Goal: Task Accomplishment & Management: Manage account settings

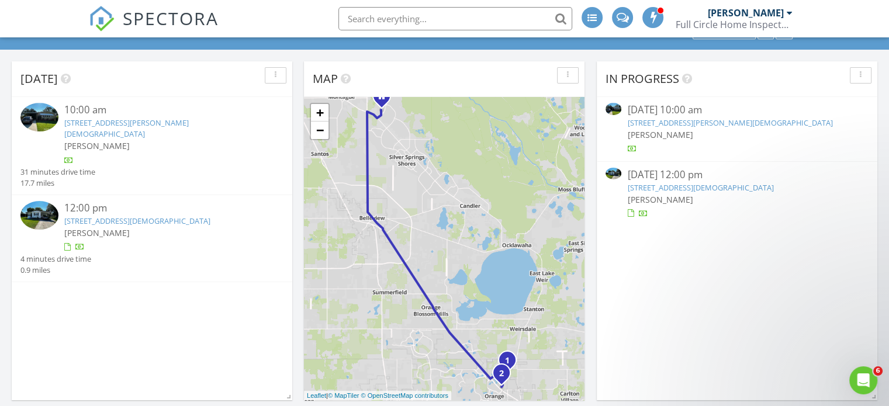
scroll to position [58, 0]
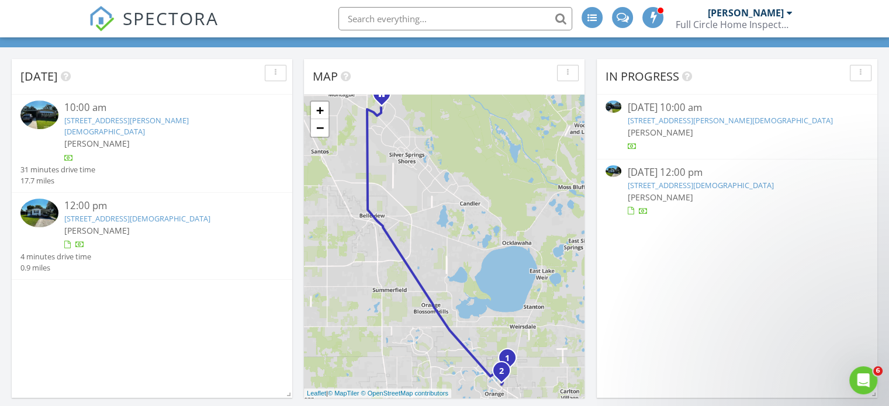
click at [171, 213] on link "[STREET_ADDRESS][DEMOGRAPHIC_DATA]" at bounding box center [137, 218] width 146 height 11
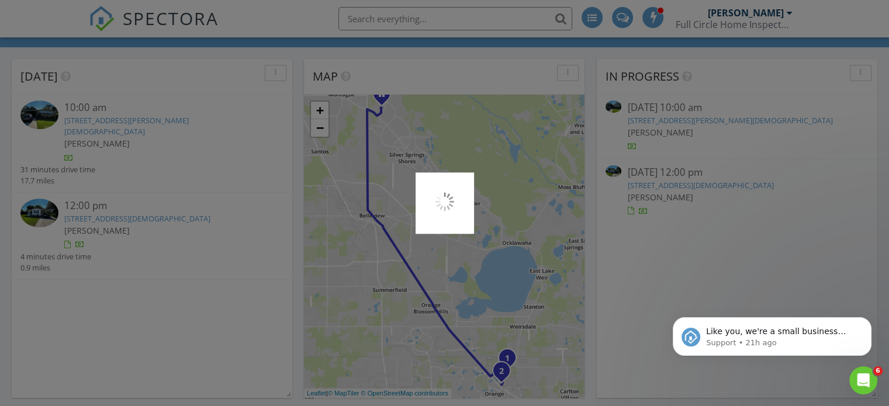
scroll to position [0, 0]
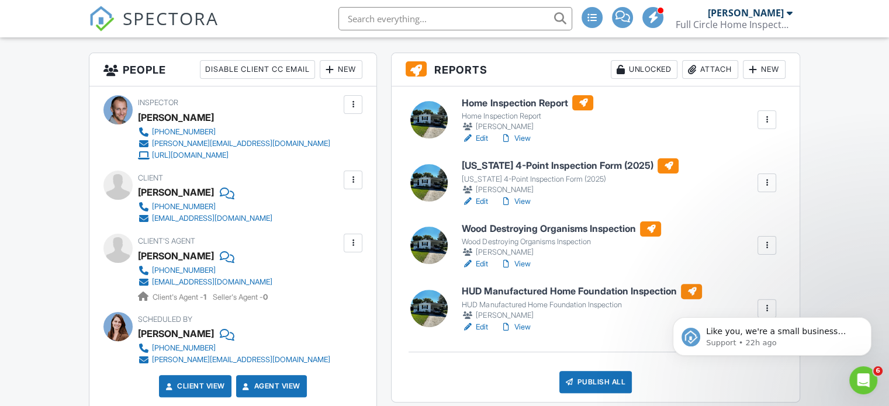
scroll to position [292, 0]
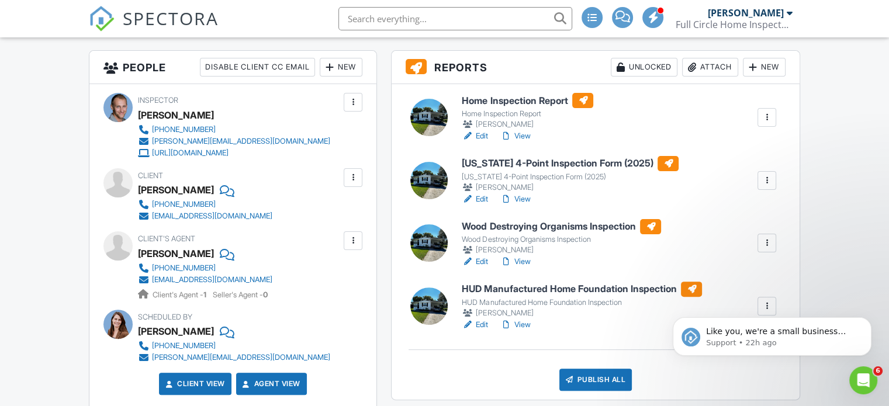
click at [526, 133] on link "View" at bounding box center [515, 136] width 30 height 12
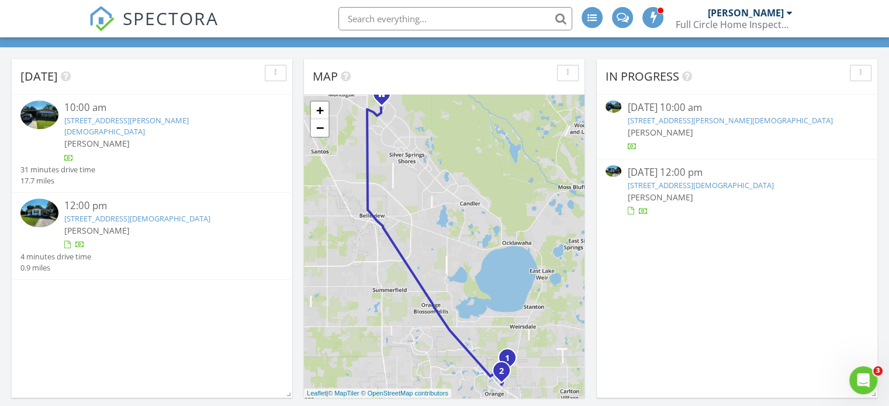
click at [138, 112] on div "10:00 am" at bounding box center [163, 108] width 198 height 15
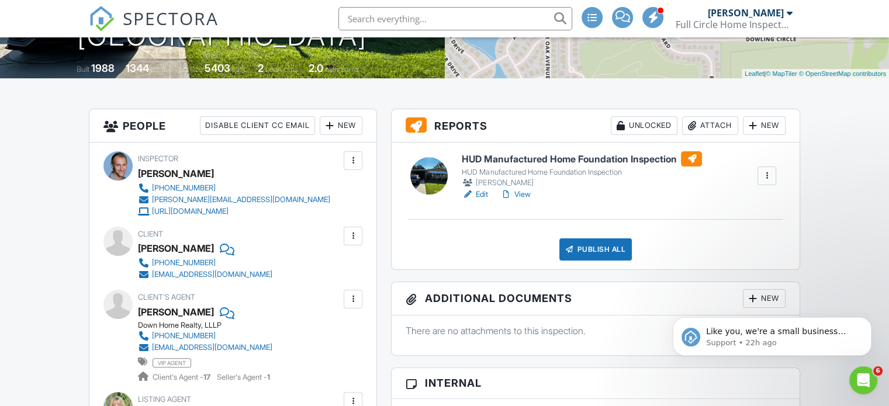
click at [697, 120] on div "Attach" at bounding box center [710, 125] width 56 height 19
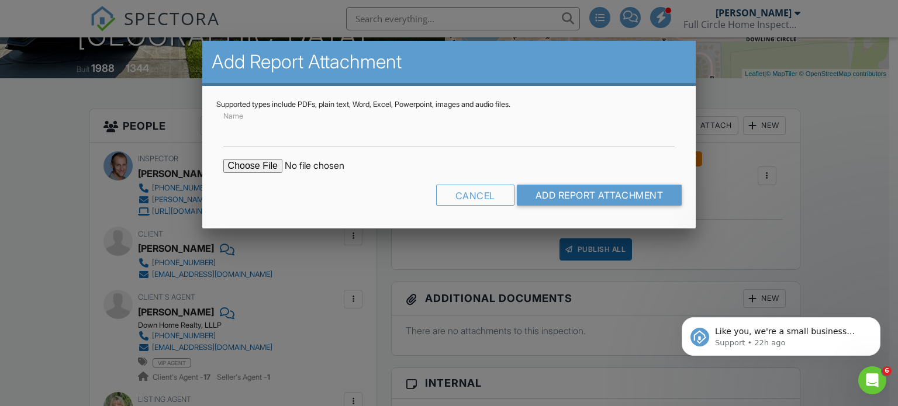
click at [238, 162] on input "file" at bounding box center [322, 166] width 199 height 14
type input "C:\fakepath\32711_report_2025-08-27_12-01-11.pdf"
click at [306, 137] on input "Name" at bounding box center [449, 133] width 452 height 29
click at [486, 193] on div "Cancel" at bounding box center [475, 195] width 78 height 21
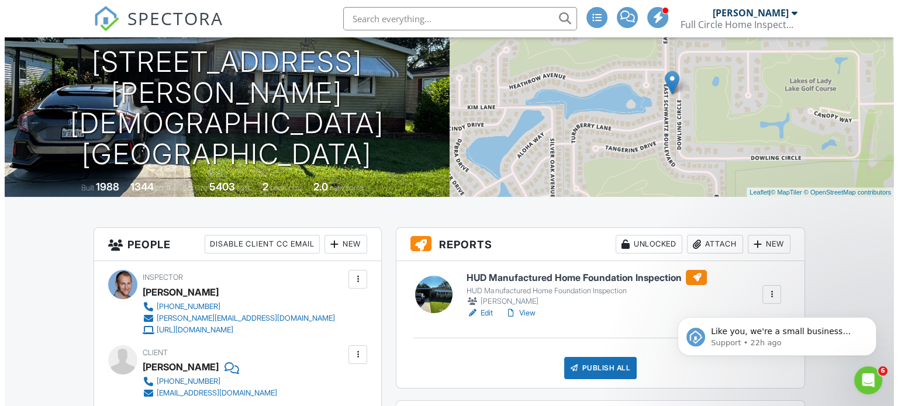
scroll to position [117, 0]
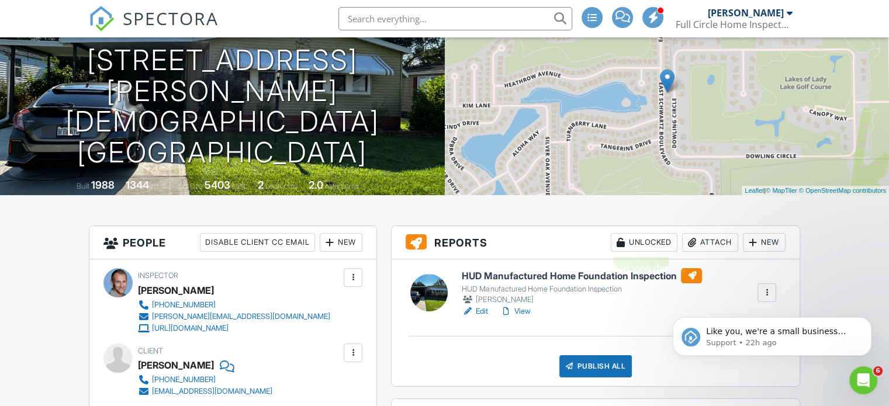
click at [703, 241] on div "Attach" at bounding box center [710, 242] width 56 height 19
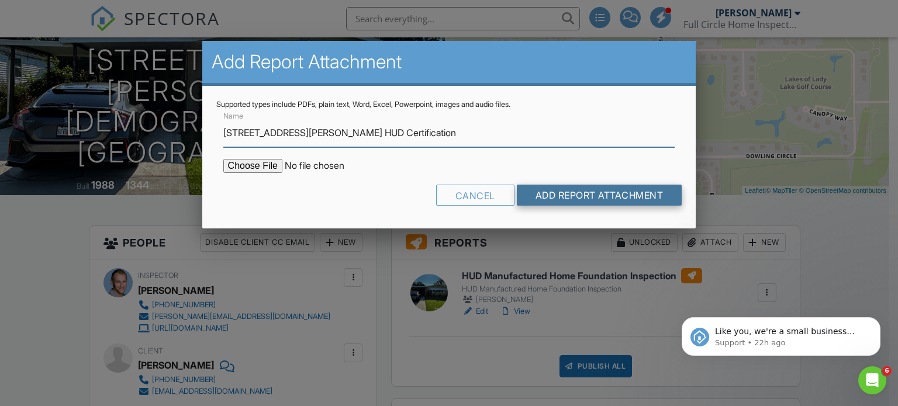
type input "1417 E Schwartz Blvd HUD Certification"
click at [591, 195] on input "Add Report Attachment" at bounding box center [599, 195] width 165 height 21
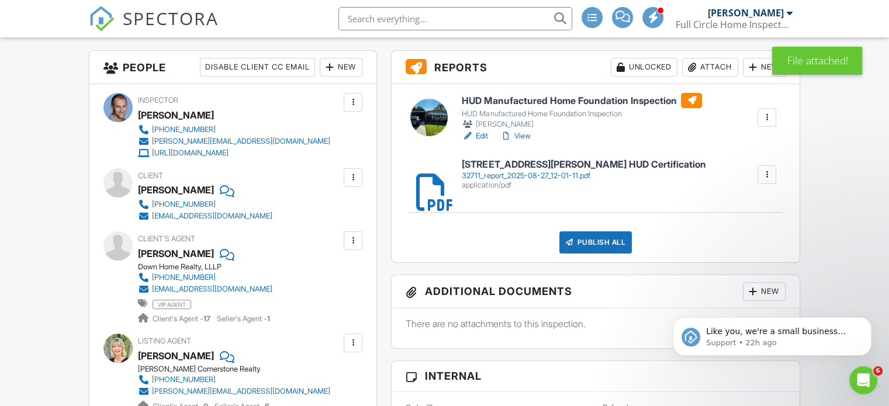
click at [185, 217] on div "tklesz69@gmail.com" at bounding box center [212, 216] width 120 height 9
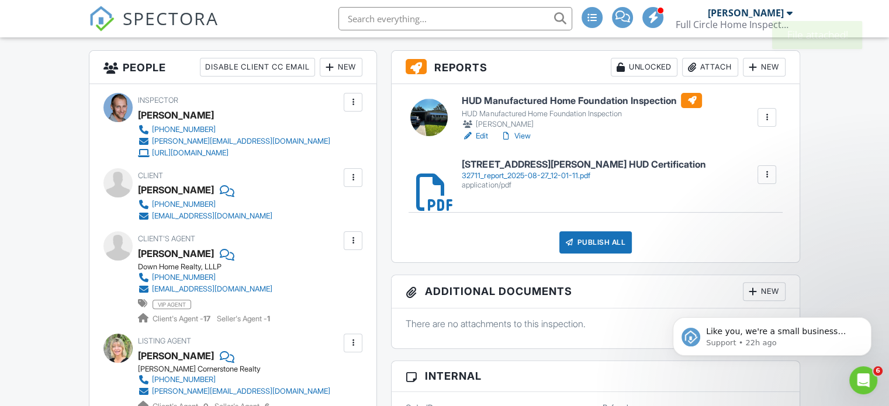
click at [282, 213] on div "Client Anthony Klesz 352-509-1908 tklesz69@gmail.com" at bounding box center [233, 195] width 191 height 54
click at [585, 204] on div "HUD Manufactured Home Foundation Inspection HUD Manufactured Home Foundation In…" at bounding box center [596, 173] width 408 height 178
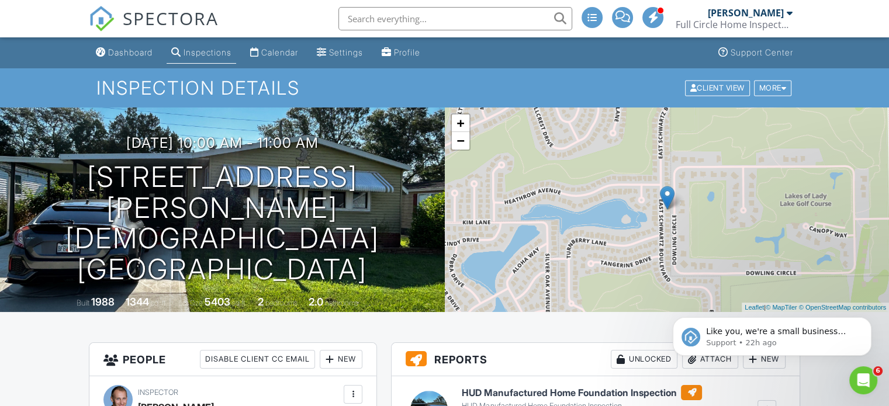
click at [131, 53] on div "Dashboard" at bounding box center [130, 52] width 44 height 10
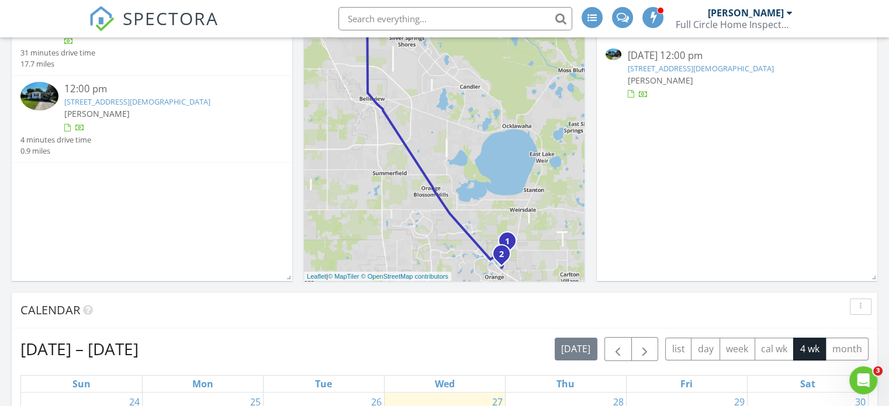
click at [137, 96] on link "[STREET_ADDRESS][DEMOGRAPHIC_DATA]" at bounding box center [137, 101] width 146 height 11
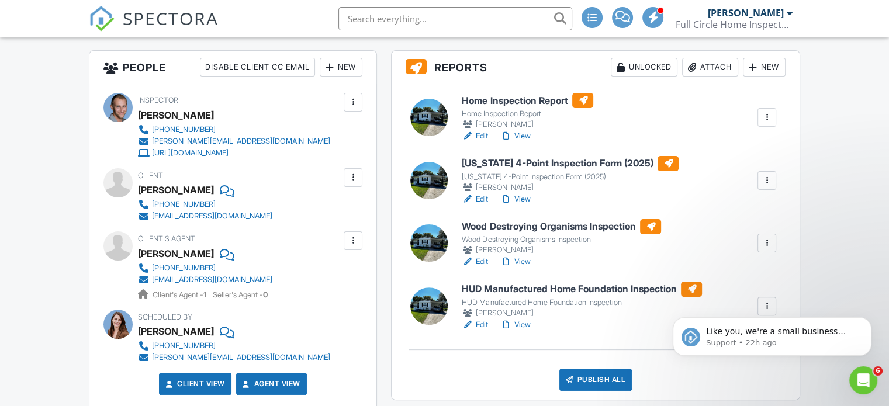
click at [621, 289] on h6 "HUD Manufactured Home Foundation Inspection" at bounding box center [582, 289] width 240 height 15
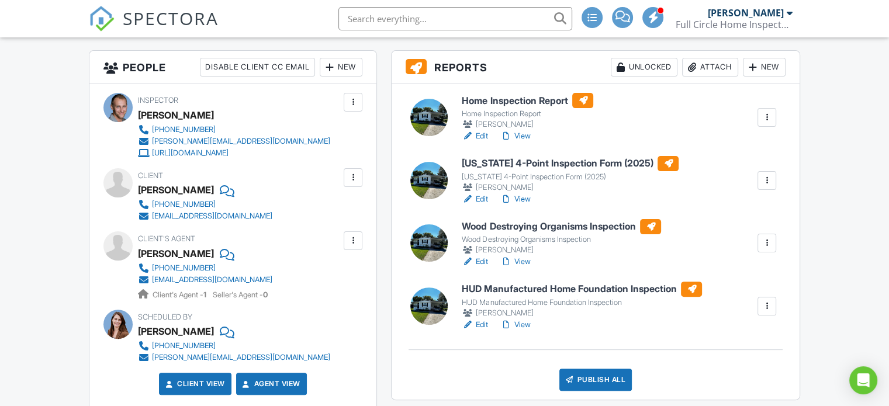
click at [703, 70] on div "Attach" at bounding box center [710, 67] width 56 height 19
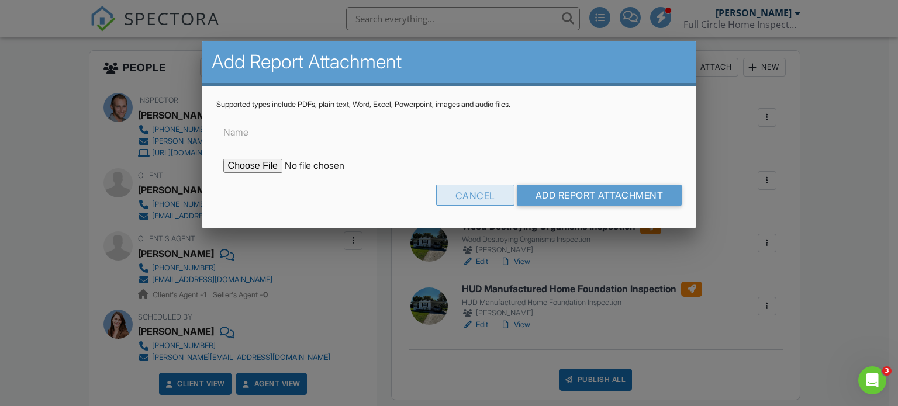
click at [462, 196] on div "Cancel" at bounding box center [475, 195] width 78 height 21
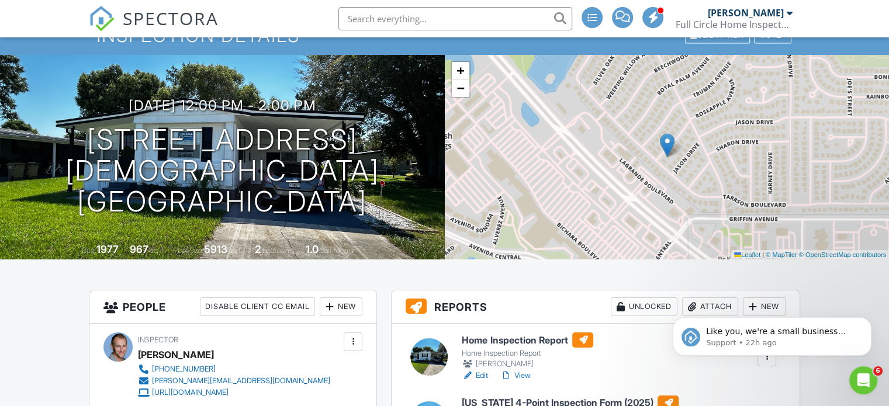
scroll to position [58, 0]
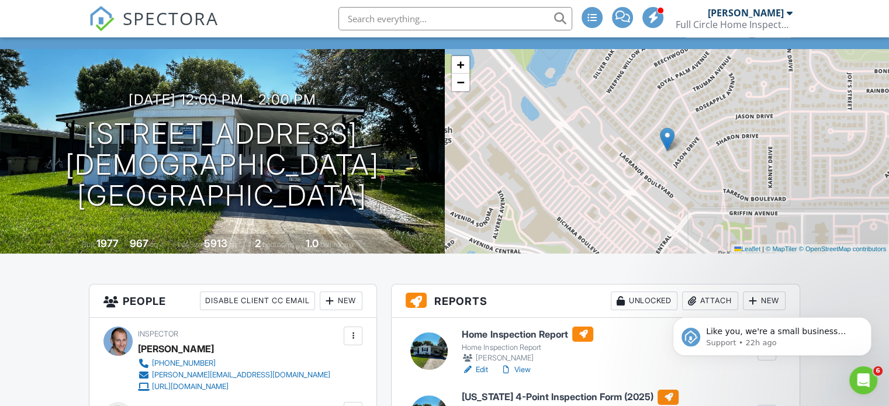
click at [716, 300] on body "Like you, we're a small business that relies on reviews to grow. If you have a …" at bounding box center [772, 333] width 224 height 72
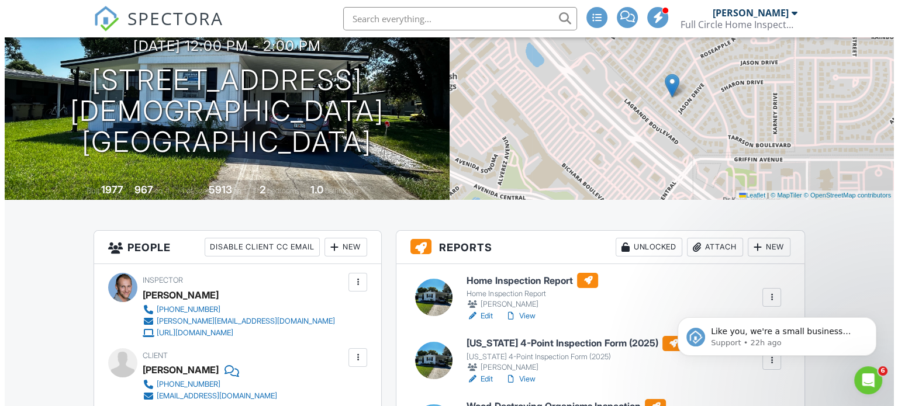
scroll to position [117, 0]
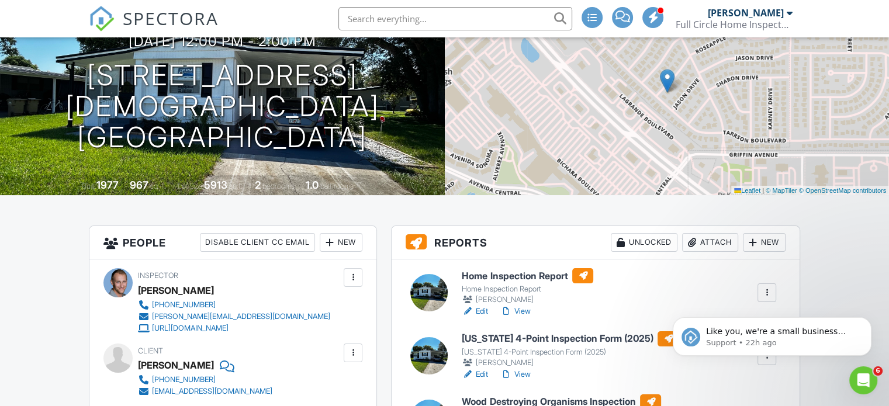
click at [706, 231] on h3 "Reports Unlocked Attach New" at bounding box center [596, 242] width 408 height 33
click at [706, 235] on div "Attach" at bounding box center [710, 242] width 56 height 19
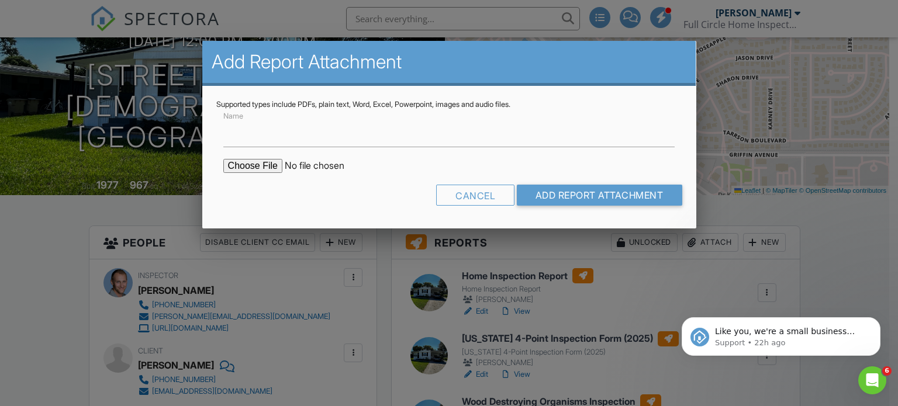
click at [243, 162] on input "file" at bounding box center [322, 166] width 199 height 14
type input "C:\fakepath\32728_report_2025-08-27_16-55-46.pdf"
click at [358, 143] on input "Name" at bounding box center [449, 133] width 452 height 29
type input "6"
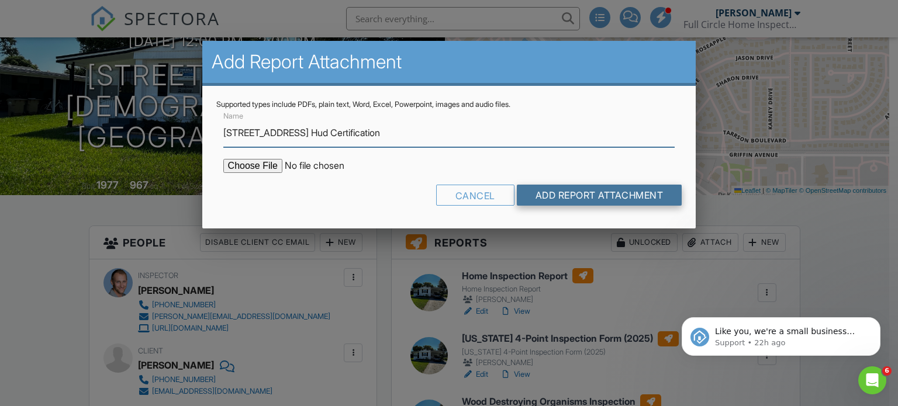
type input "814 Roseapple Ave Hud Certification"
click at [563, 193] on input "Add Report Attachment" at bounding box center [599, 195] width 165 height 21
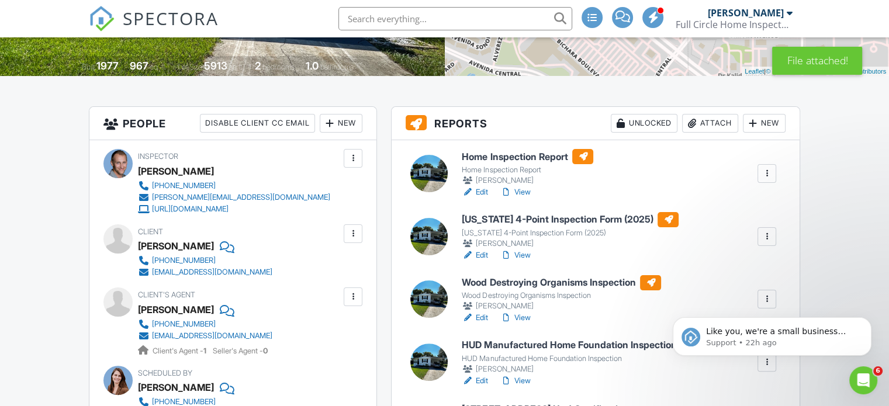
scroll to position [234, 0]
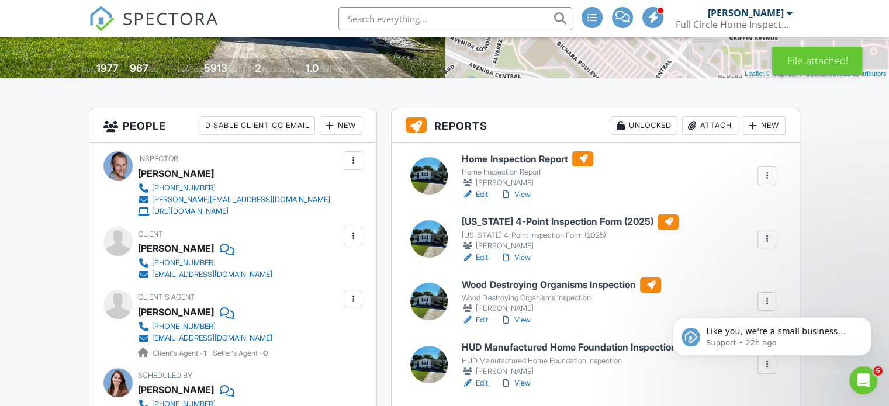
click at [525, 258] on link "View" at bounding box center [515, 258] width 30 height 12
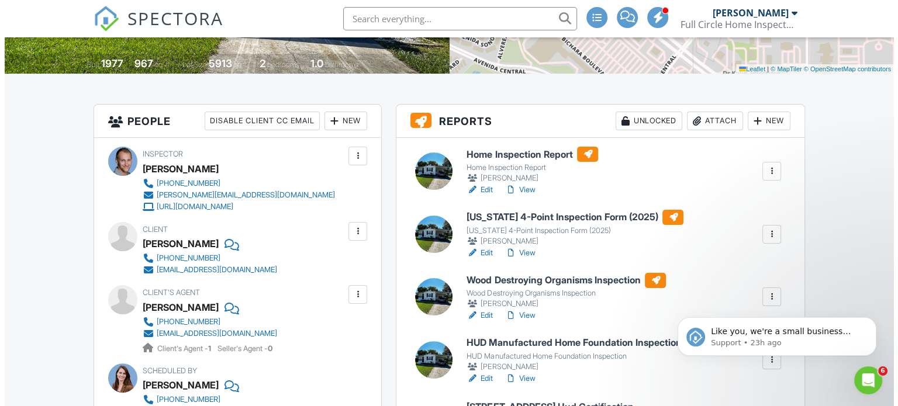
scroll to position [409, 0]
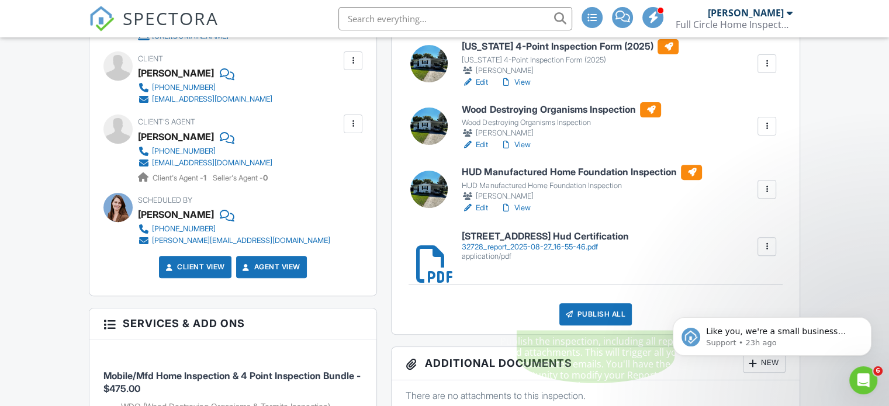
click at [596, 320] on div "Publish All" at bounding box center [595, 314] width 73 height 22
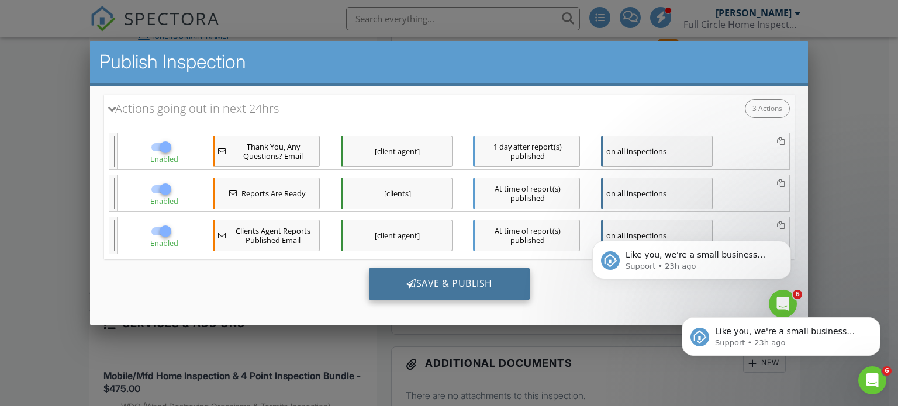
scroll to position [0, 0]
click at [434, 280] on div "Save & Publish" at bounding box center [448, 284] width 161 height 32
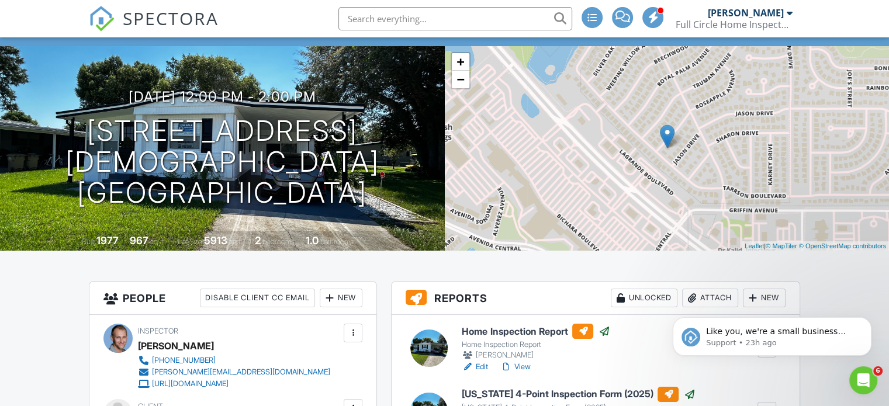
scroll to position [58, 0]
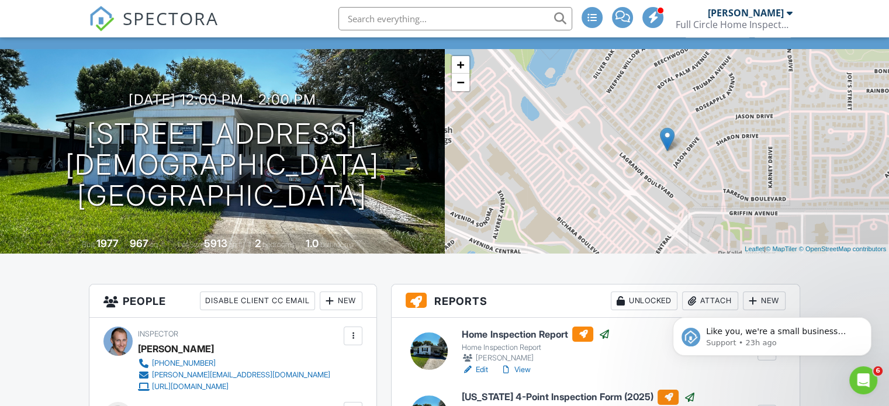
click at [188, 16] on span "SPECTORA" at bounding box center [171, 18] width 96 height 25
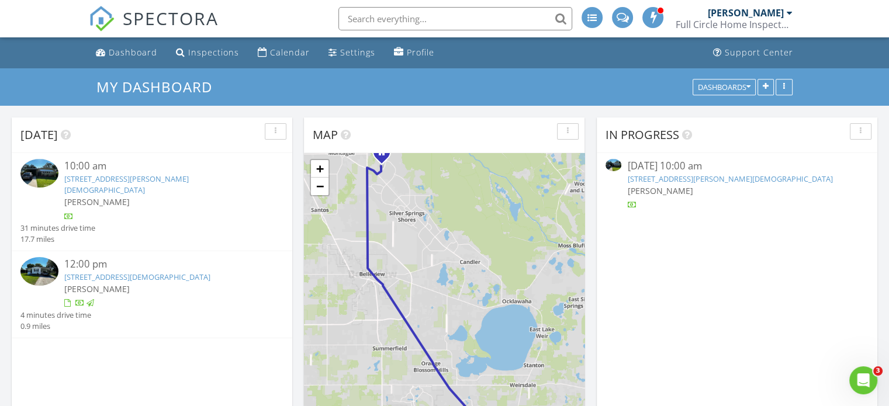
click at [129, 183] on link "1417 E Schwartz Blvd, Lady Lake, FL 32159" at bounding box center [126, 185] width 124 height 22
